Goal: Navigation & Orientation: Find specific page/section

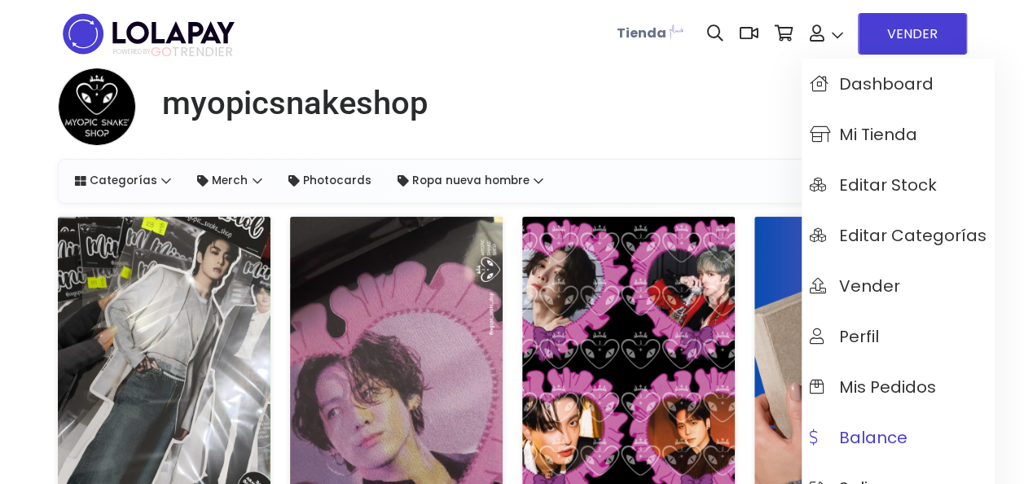
click at [880, 432] on span "Balance" at bounding box center [859, 438] width 98 height 18
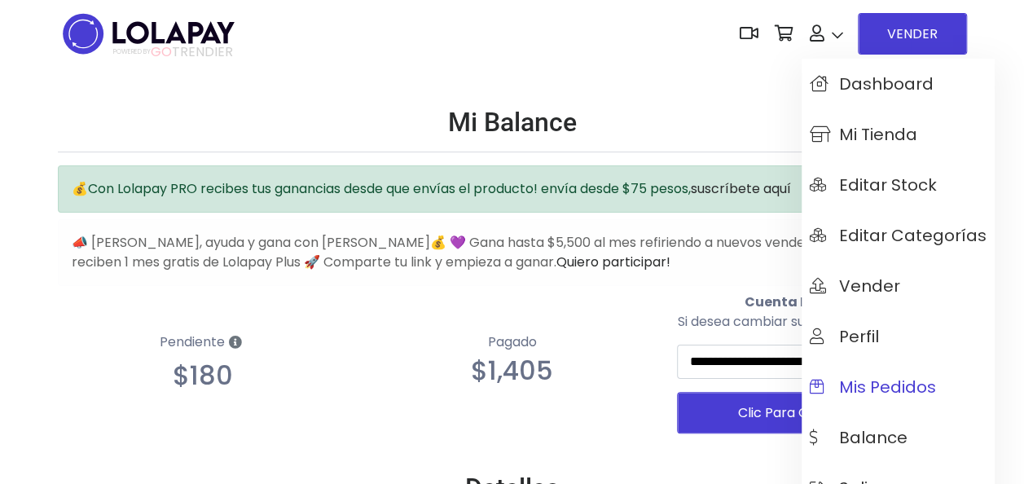
click at [849, 396] on span "Mis pedidos" at bounding box center [873, 387] width 126 height 18
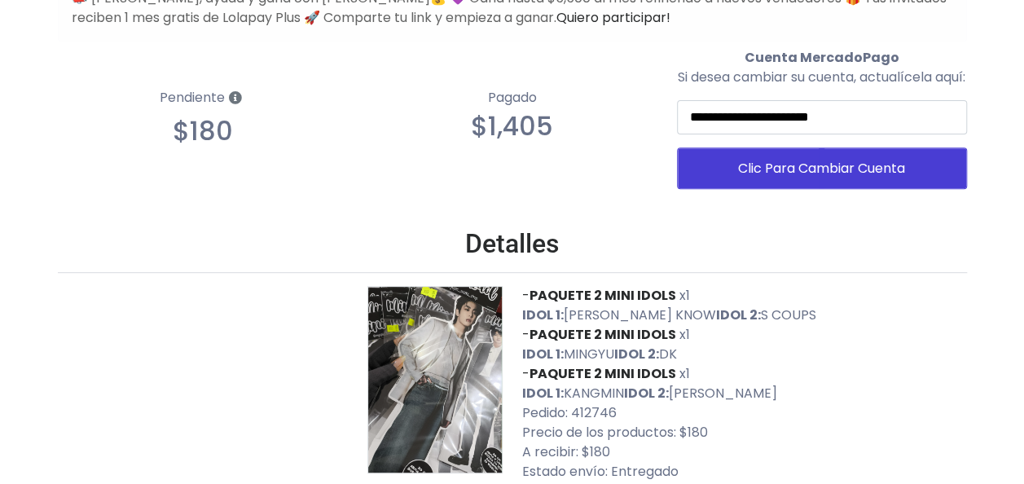
scroll to position [244, 0]
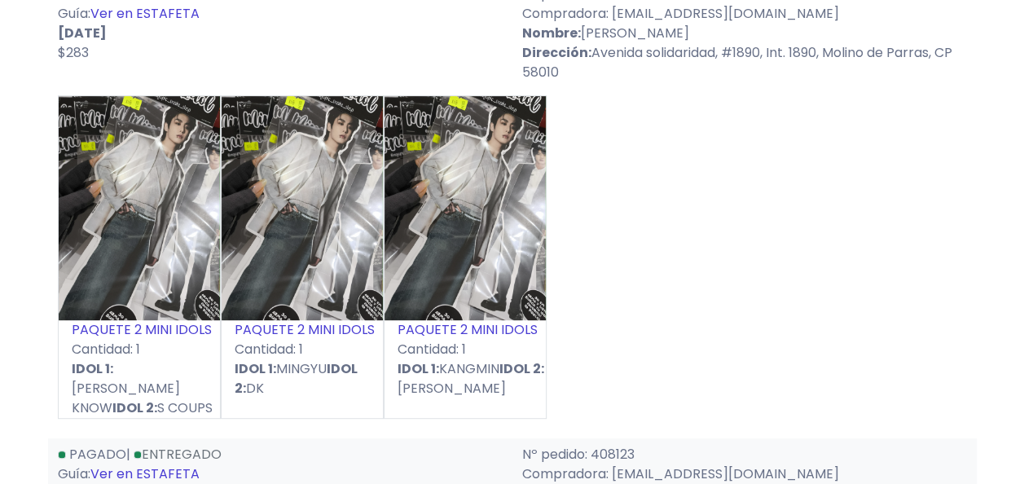
scroll to position [244, 0]
